Goal: Navigation & Orientation: Understand site structure

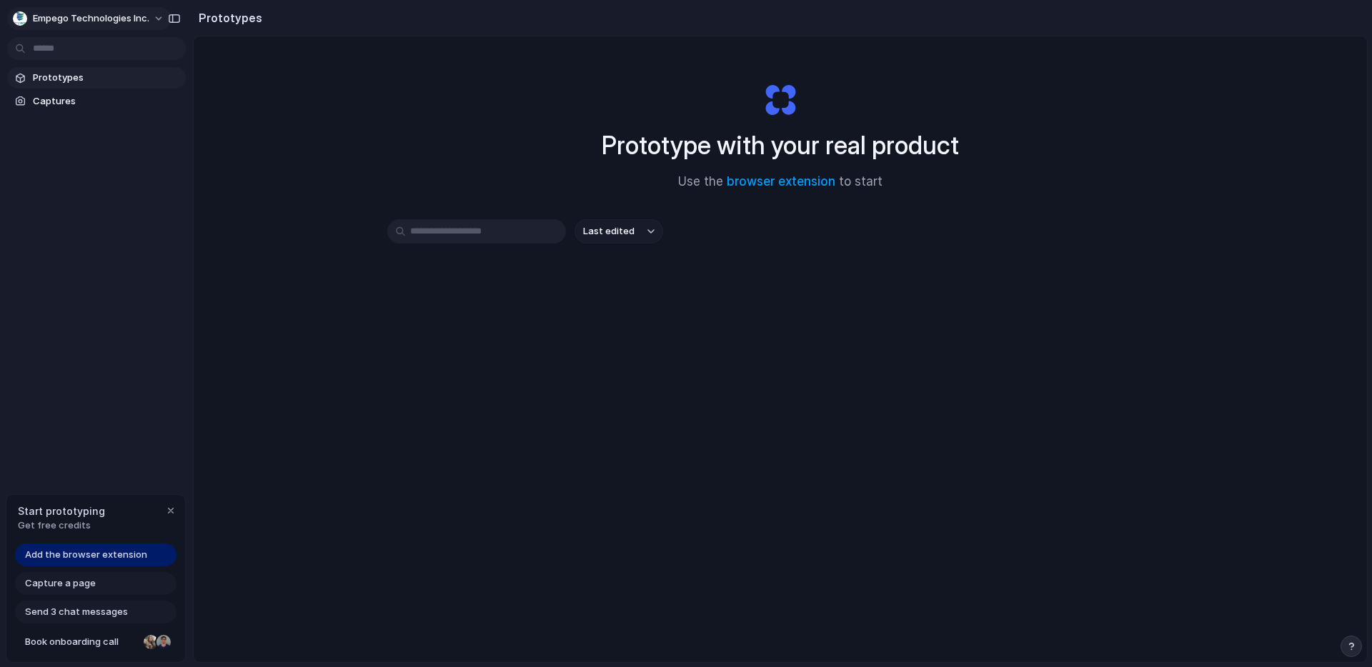
click at [111, 13] on span "Empego Technologies Inc." at bounding box center [91, 18] width 116 height 14
click at [102, 48] on li "Settings" at bounding box center [69, 50] width 119 height 23
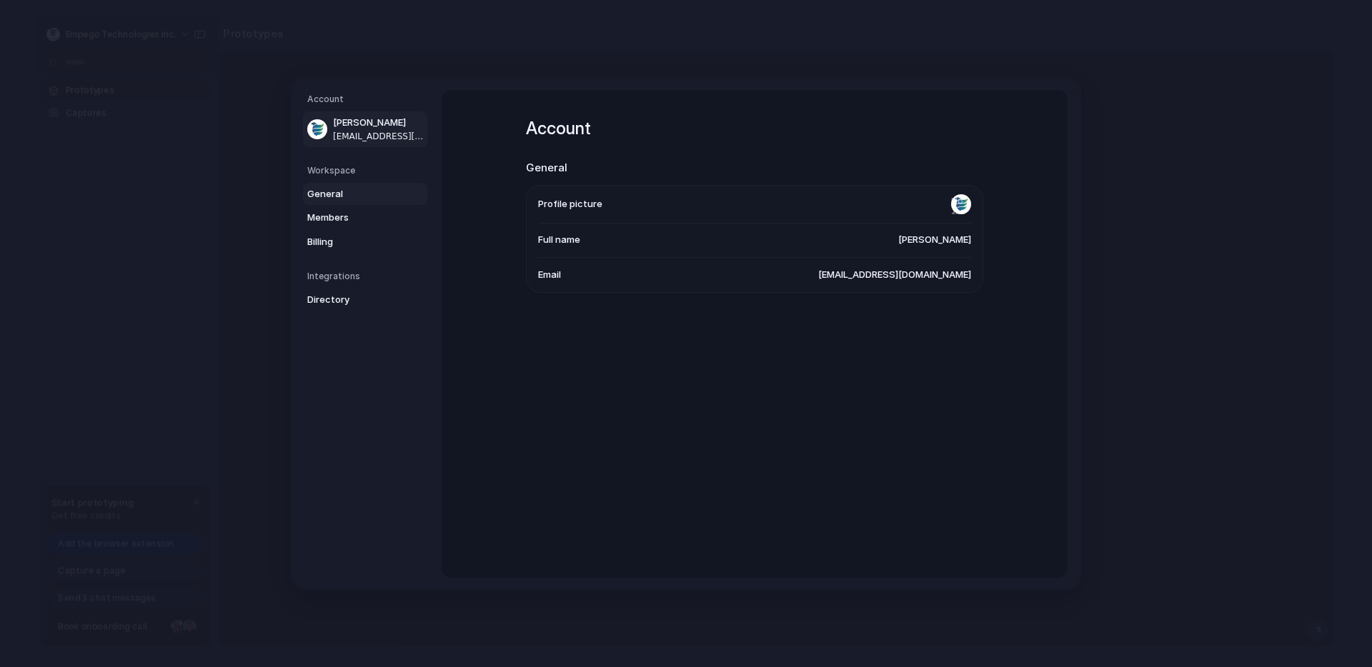
click at [336, 189] on span "General" at bounding box center [352, 193] width 91 height 14
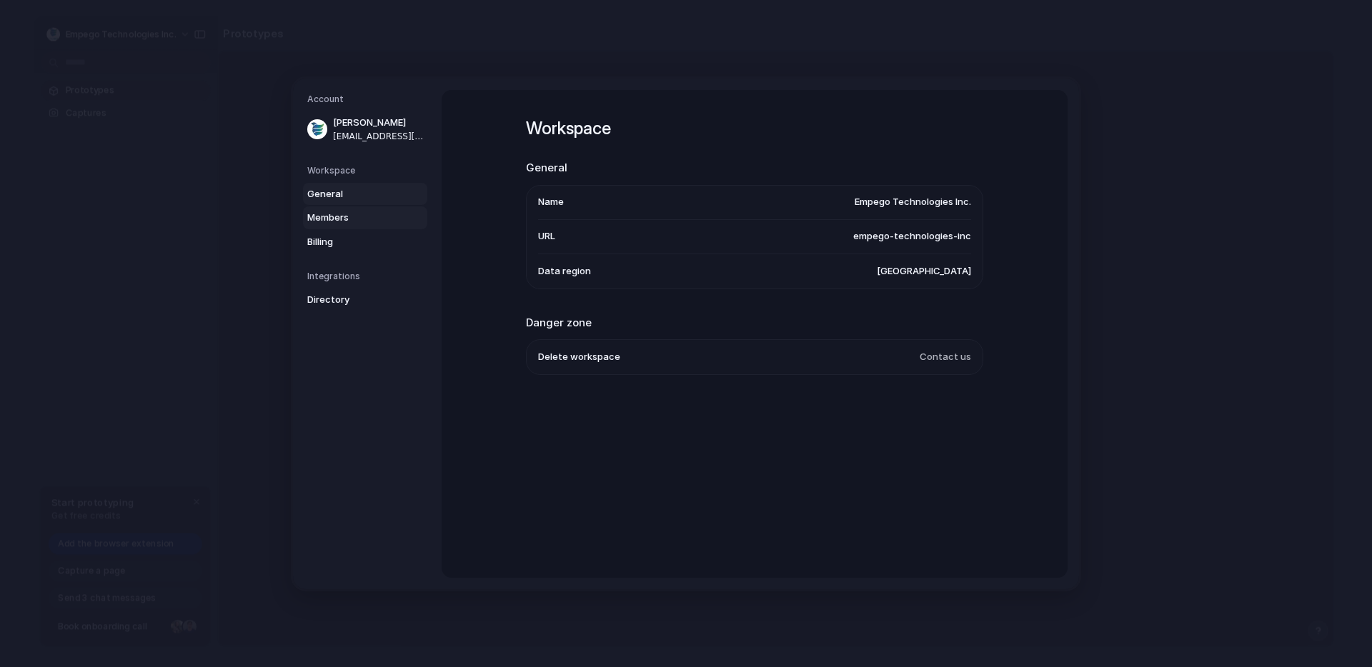
click at [338, 218] on span "Members" at bounding box center [352, 218] width 91 height 14
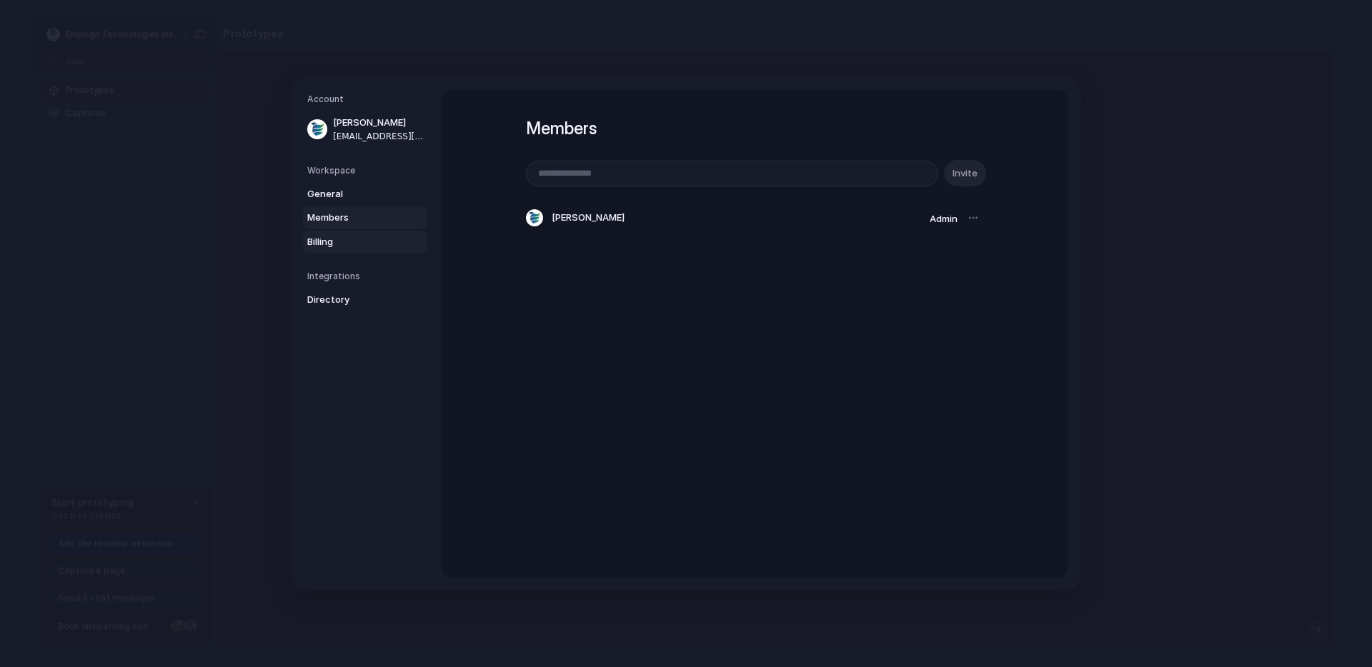
click at [338, 251] on link "Billing" at bounding box center [365, 241] width 124 height 23
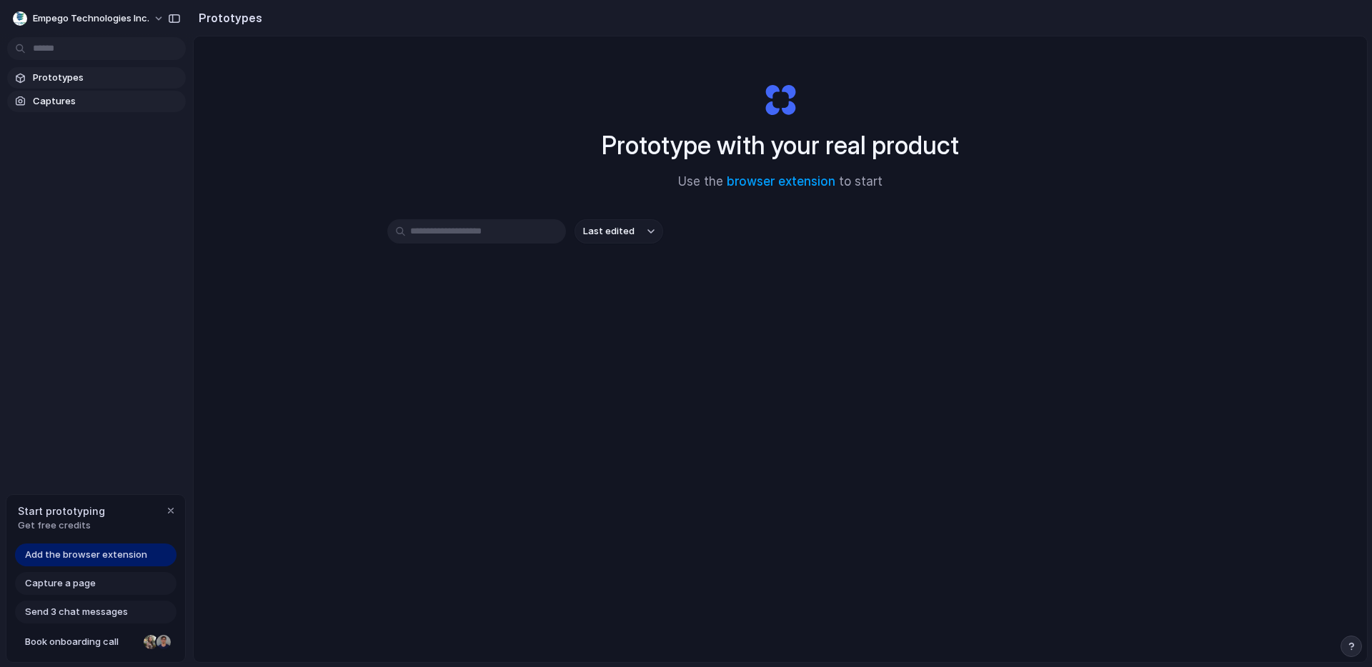
click at [79, 103] on span "Captures" at bounding box center [106, 101] width 147 height 14
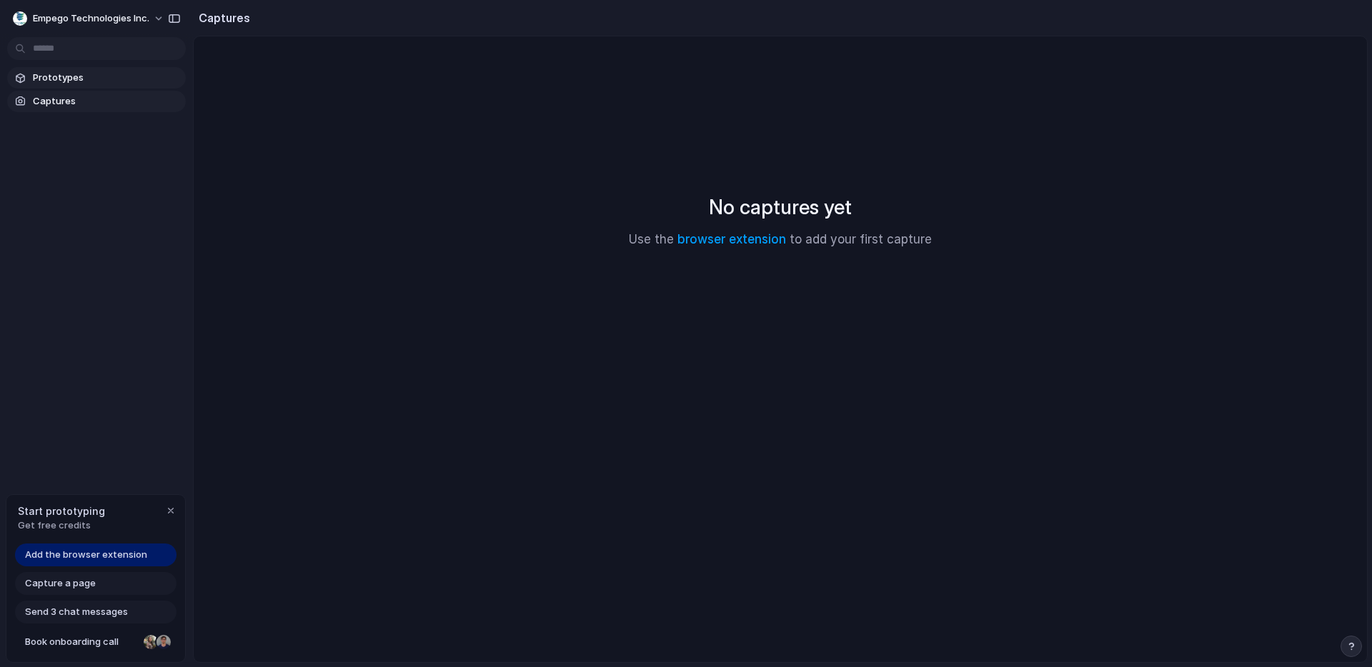
click at [49, 77] on span "Prototypes" at bounding box center [106, 78] width 147 height 14
